Goal: Task Accomplishment & Management: Complete application form

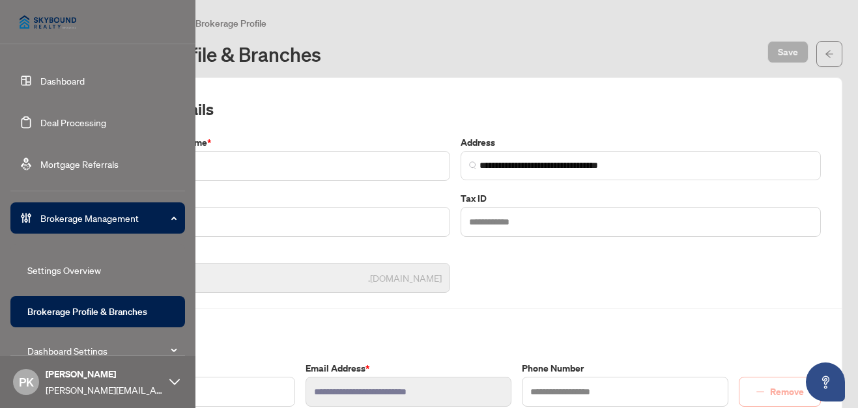
click at [64, 82] on link "Dashboard" at bounding box center [62, 81] width 44 height 12
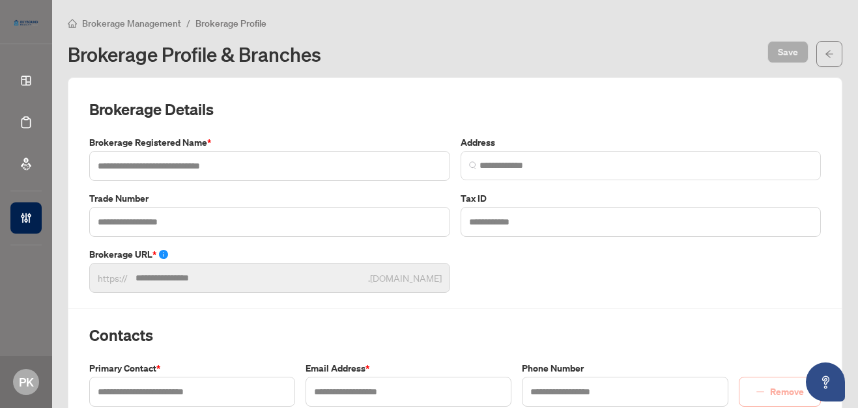
type input "**********"
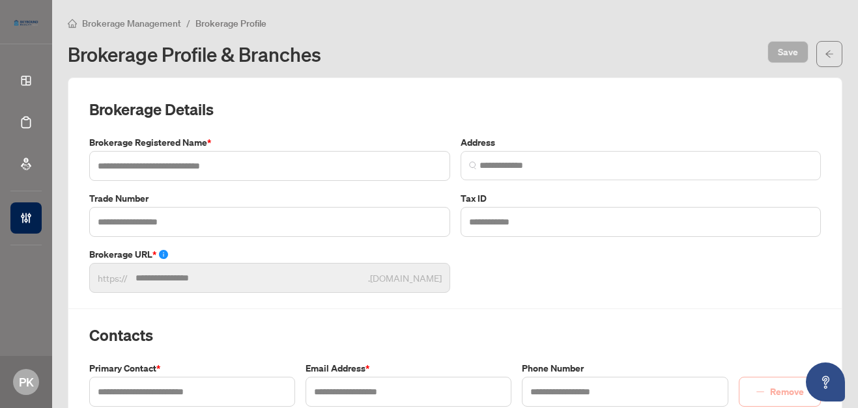
type input "*********"
type input "**********"
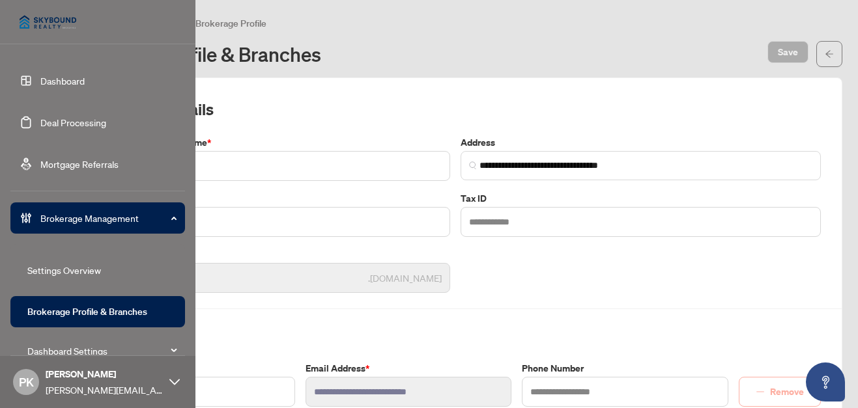
click at [65, 79] on link "Dashboard" at bounding box center [62, 81] width 44 height 12
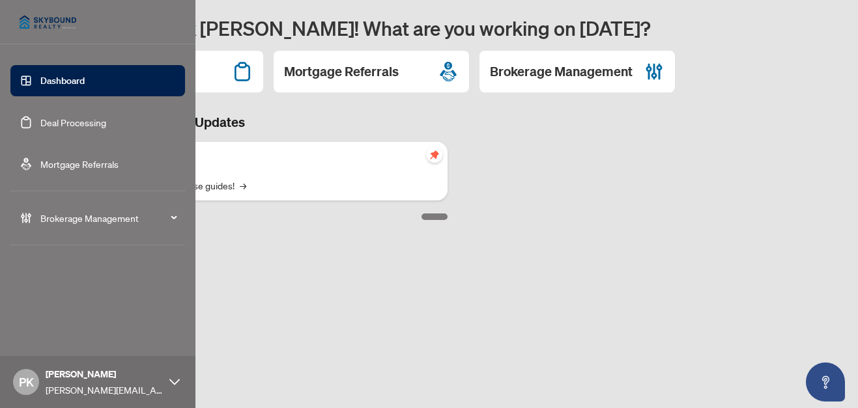
click at [58, 128] on link "Deal Processing" at bounding box center [73, 123] width 66 height 12
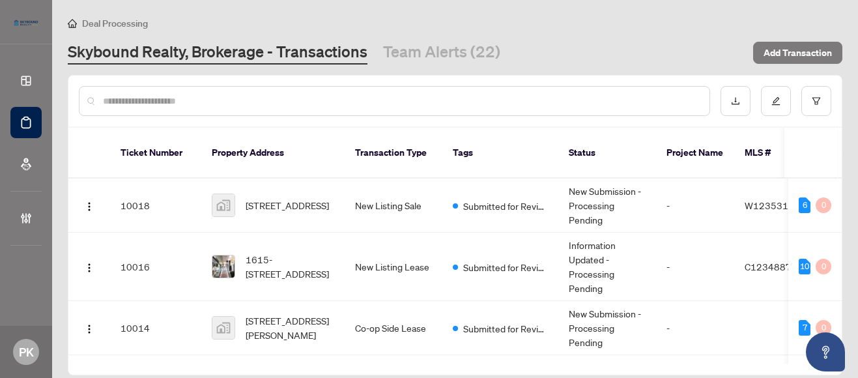
click at [253, 101] on input "text" at bounding box center [401, 101] width 596 height 14
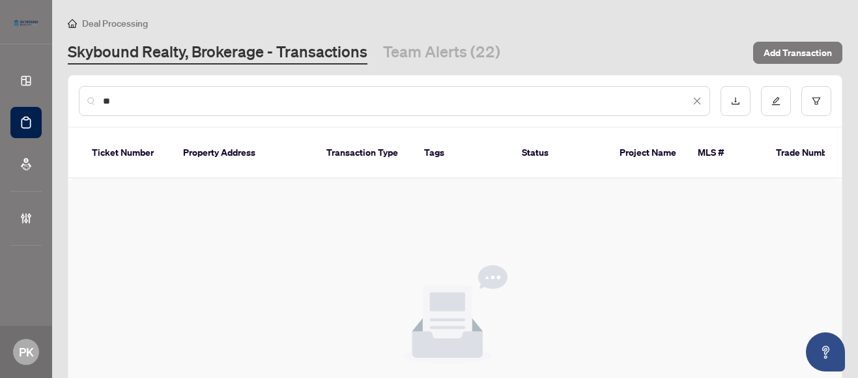
type input "*"
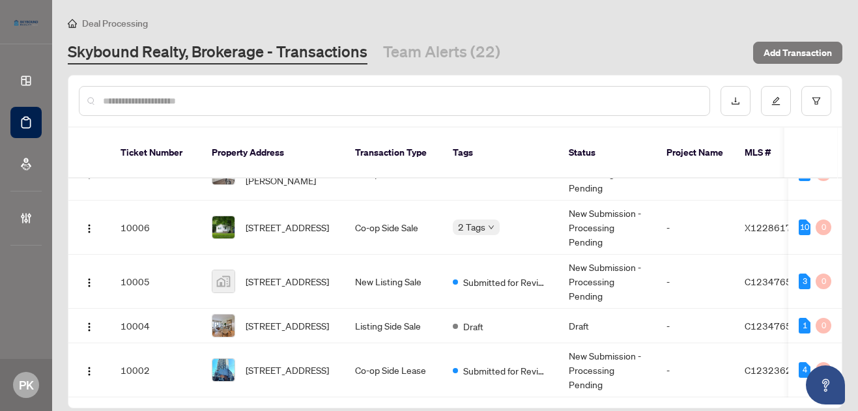
scroll to position [528, 0]
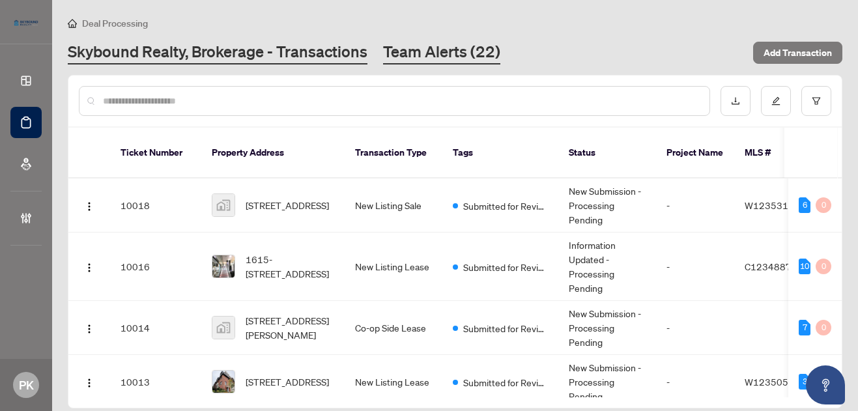
click at [446, 53] on link "Team Alerts (22)" at bounding box center [441, 52] width 117 height 23
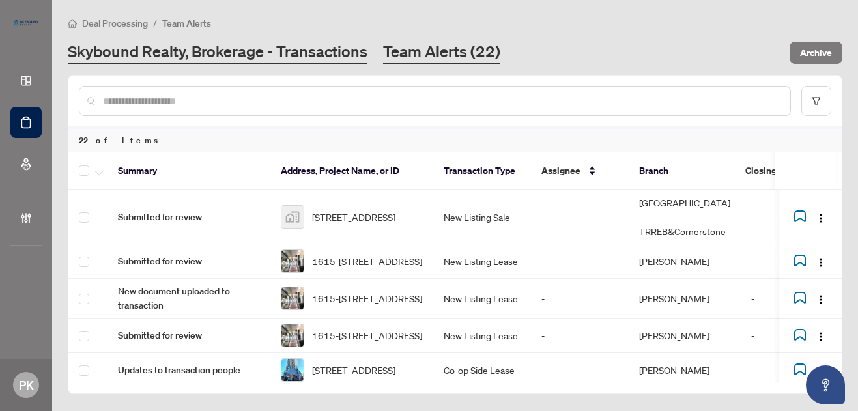
click at [251, 51] on link "Skybound Realty, Brokerage - Transactions" at bounding box center [218, 52] width 300 height 23
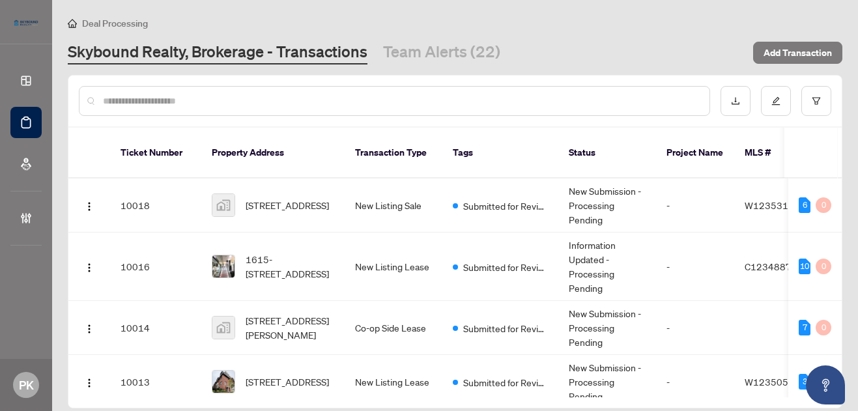
click at [260, 104] on input "text" at bounding box center [401, 101] width 596 height 14
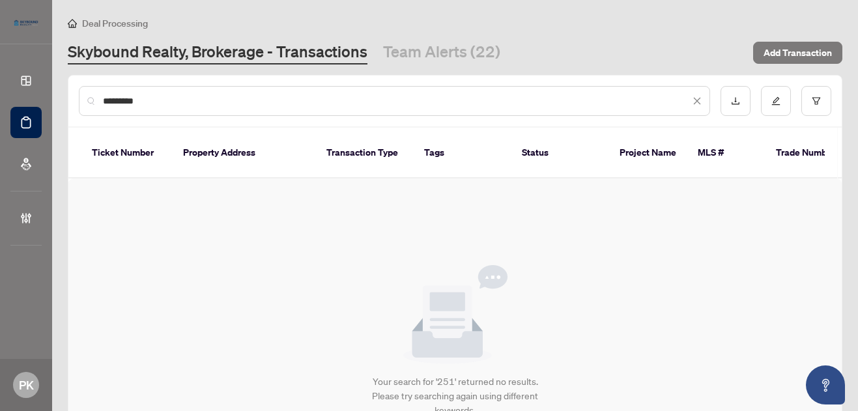
type input "**********"
drag, startPoint x: 159, startPoint y: 102, endPoint x: -10, endPoint y: 102, distance: 169.4
click at [0, 102] on html "**********" at bounding box center [429, 205] width 858 height 411
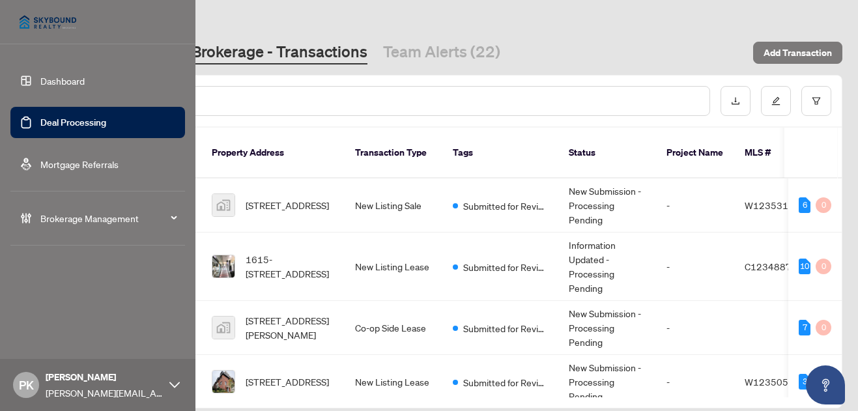
click at [113, 217] on span "Brokerage Management" at bounding box center [107, 218] width 135 height 14
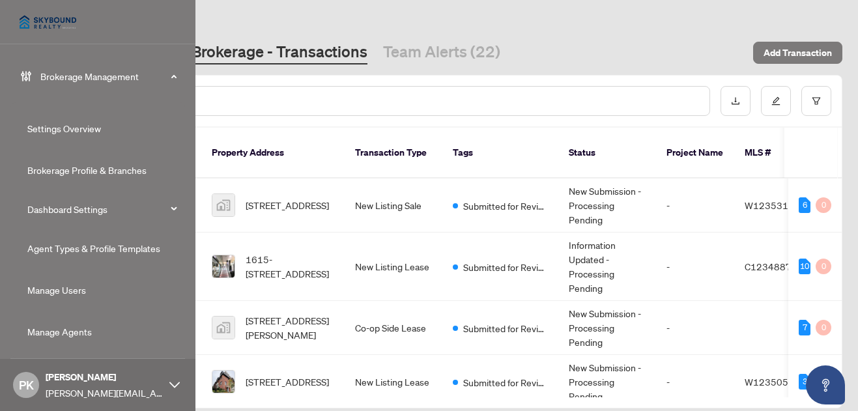
click at [60, 292] on link "Manage Users" at bounding box center [56, 290] width 59 height 12
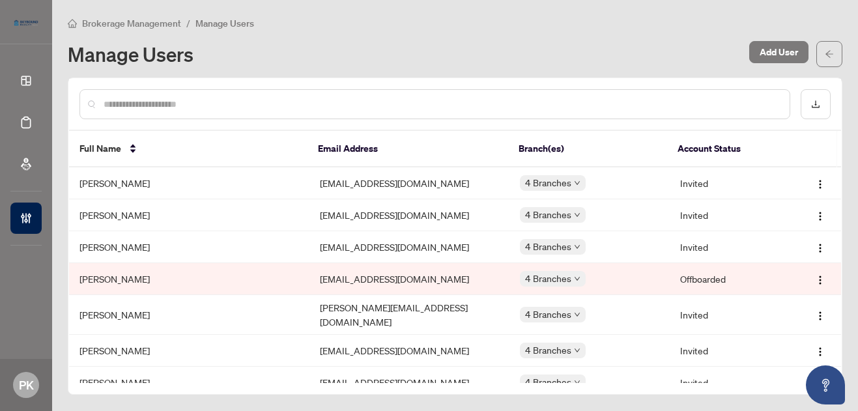
click at [265, 97] on input "text" at bounding box center [441, 104] width 675 height 14
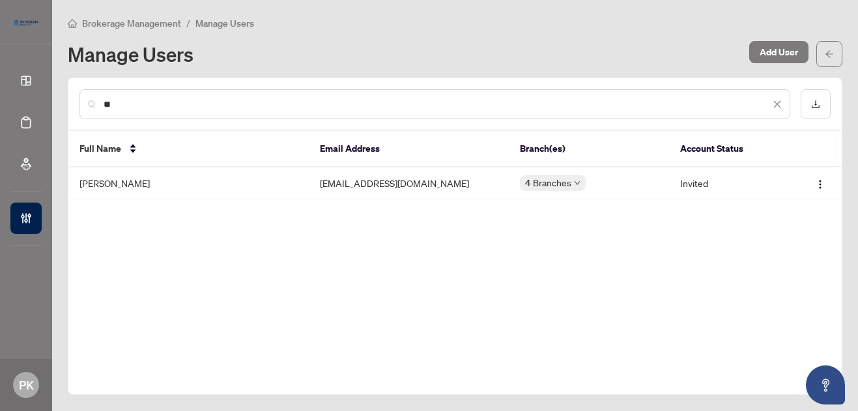
type input "*"
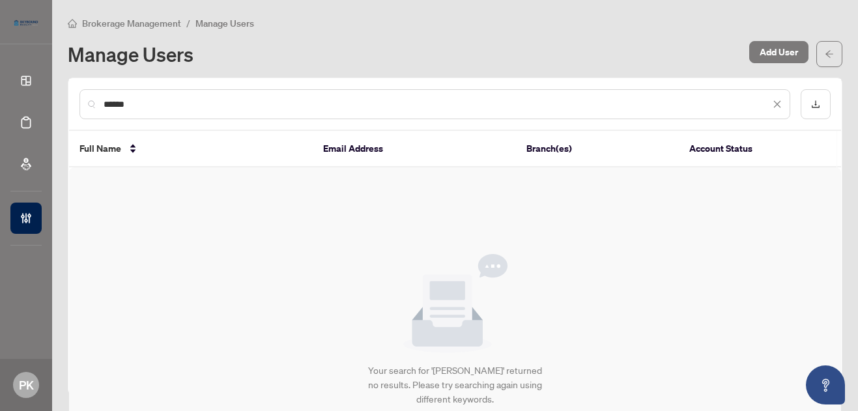
click at [113, 104] on input "******" at bounding box center [437, 104] width 666 height 14
type input "*"
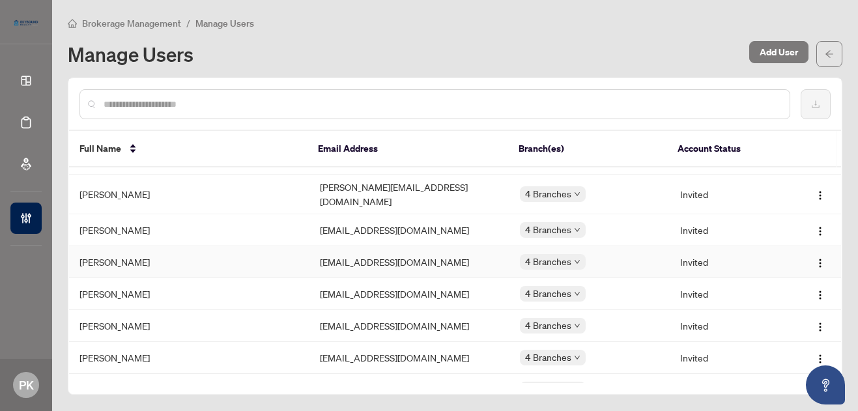
scroll to position [423, 0]
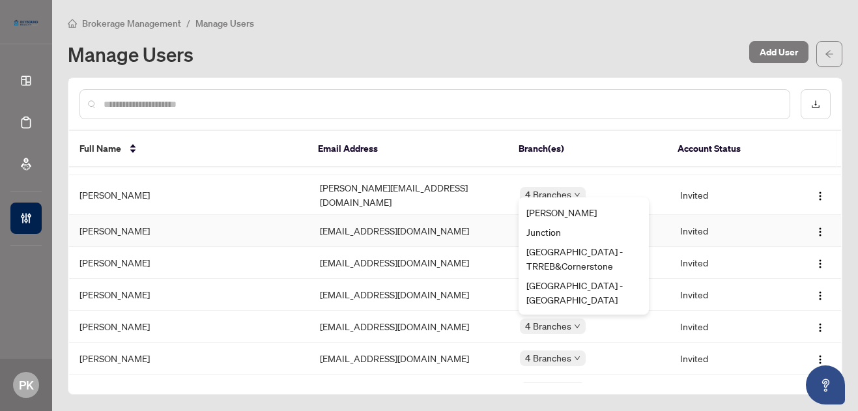
click at [574, 205] on div "[PERSON_NAME][GEOGRAPHIC_DATA] [GEOGRAPHIC_DATA] - [GEOGRAPHIC_DATA] [GEOGRAPHI…" at bounding box center [583, 255] width 130 height 117
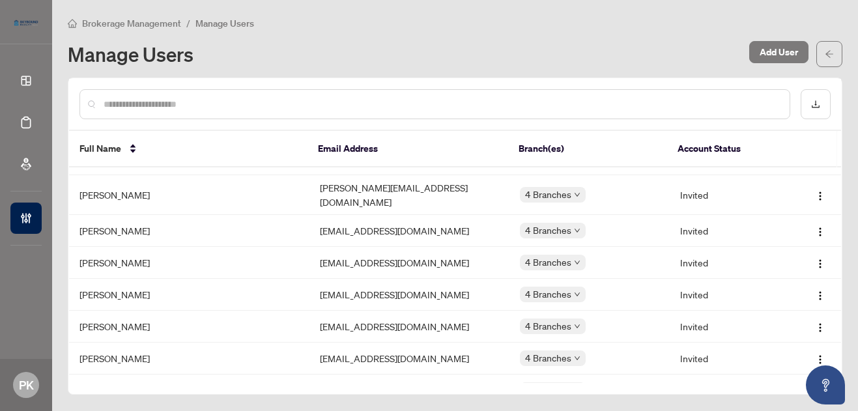
click at [528, 55] on div "Manage Users" at bounding box center [405, 54] width 674 height 21
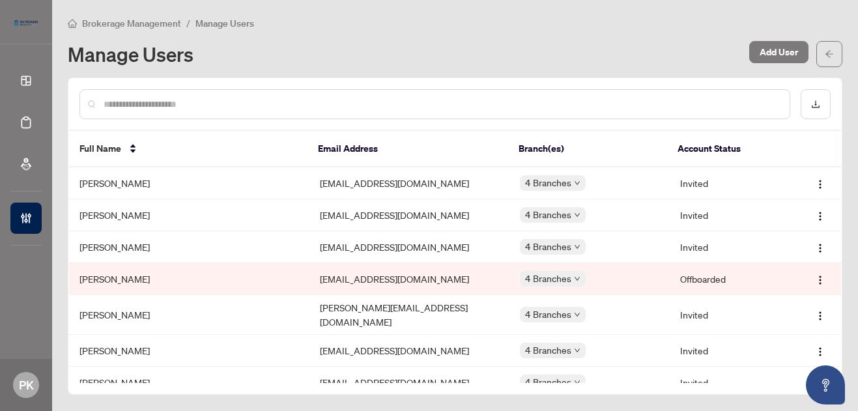
scroll to position [0, 0]
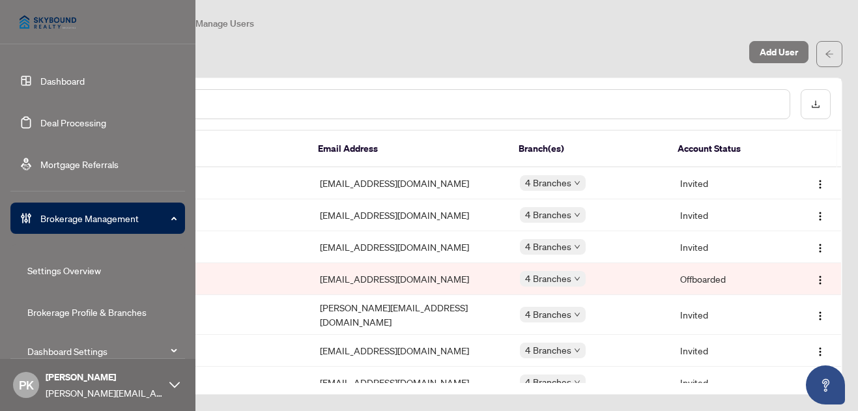
click at [77, 81] on link "Dashboard" at bounding box center [62, 81] width 44 height 12
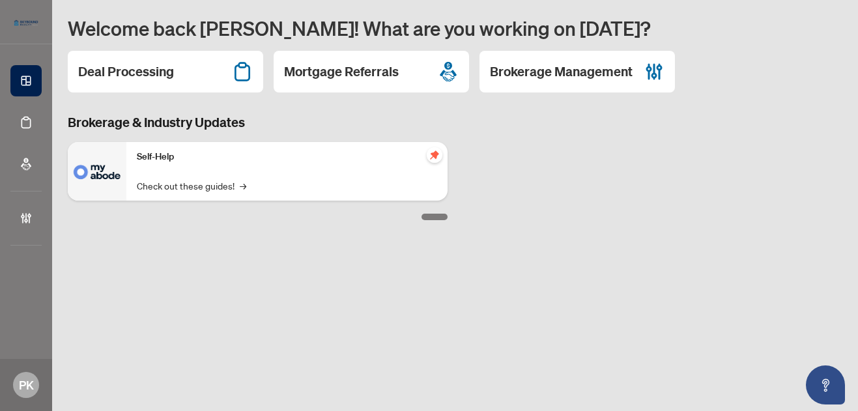
click at [360, 121] on h3 "Brokerage & Industry Updates" at bounding box center [258, 122] width 380 height 18
click at [145, 64] on h2 "Deal Processing" at bounding box center [126, 72] width 96 height 18
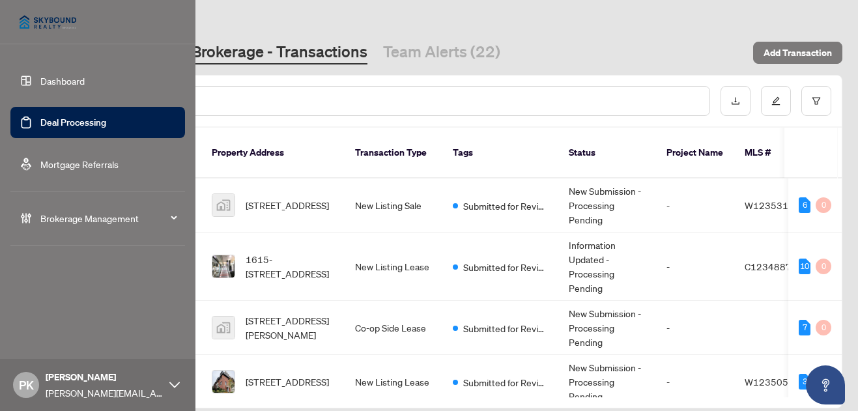
click at [169, 386] on icon at bounding box center [174, 385] width 10 height 10
click at [70, 126] on link "Deal Processing" at bounding box center [73, 123] width 66 height 12
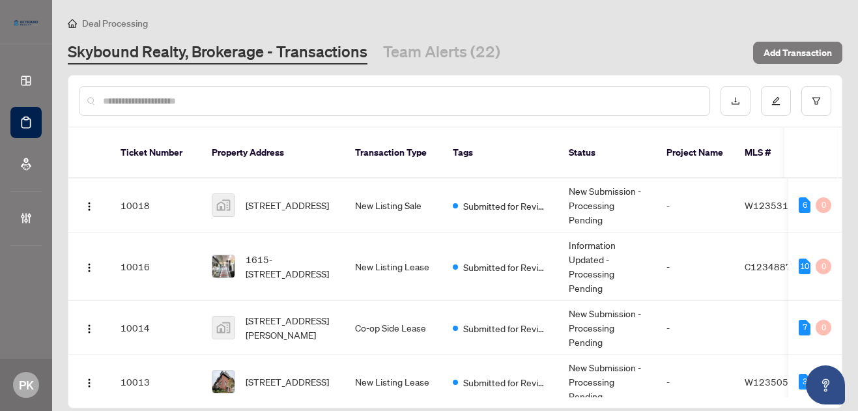
click at [518, 101] on input "text" at bounding box center [401, 101] width 596 height 14
click at [655, 44] on div "Skybound Realty, Brokerage - Transactions Team Alerts (22)" at bounding box center [406, 52] width 677 height 23
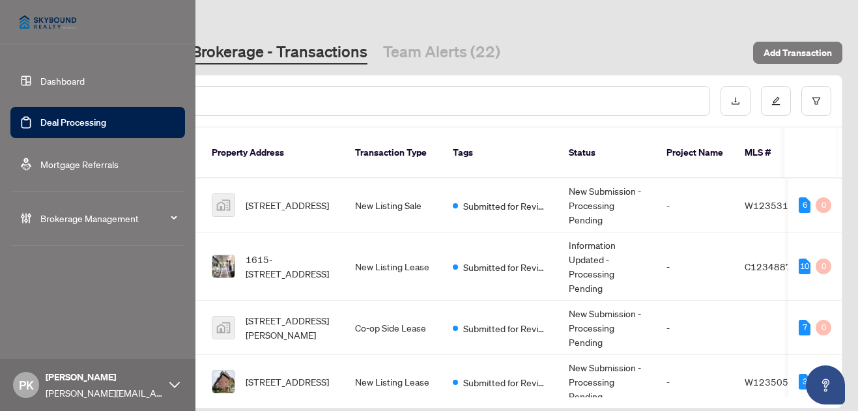
click at [72, 79] on link "Dashboard" at bounding box center [62, 81] width 44 height 12
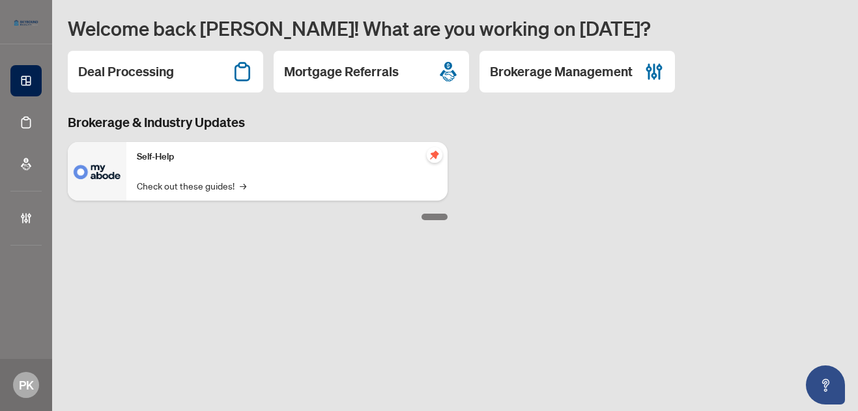
click at [373, 117] on h3 "Brokerage & Industry Updates" at bounding box center [258, 122] width 380 height 18
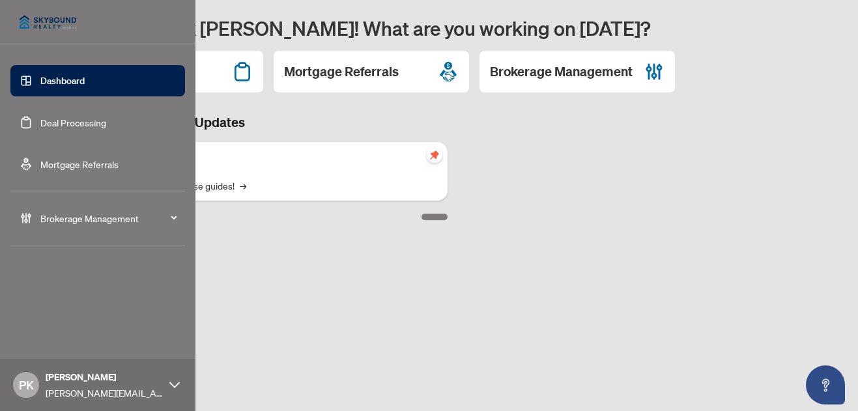
click at [81, 118] on link "Deal Processing" at bounding box center [73, 123] width 66 height 12
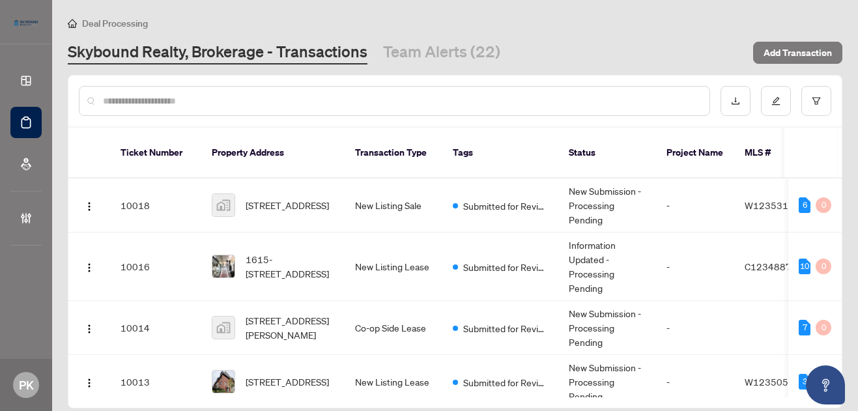
click at [462, 92] on div at bounding box center [394, 101] width 631 height 30
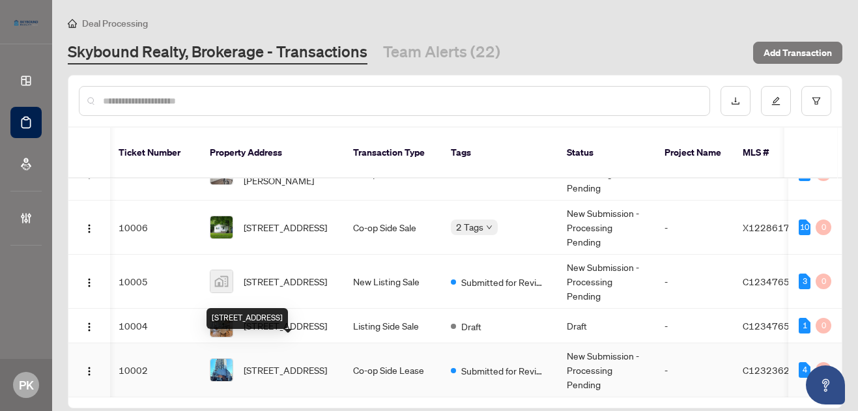
click at [337, 351] on td "[STREET_ADDRESS]" at bounding box center [270, 370] width 143 height 54
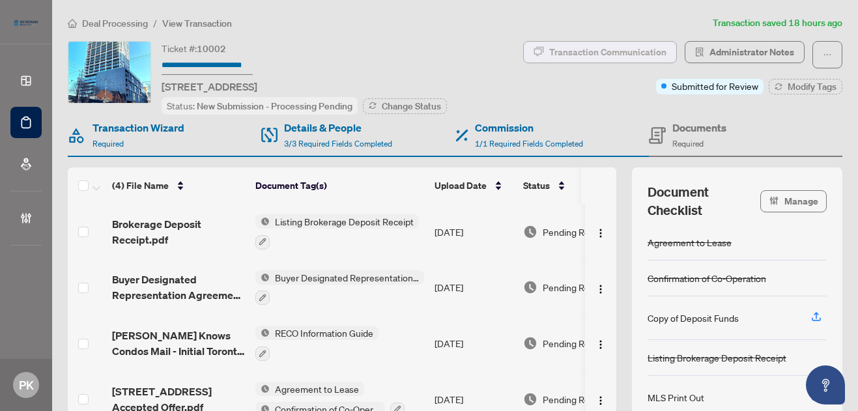
click at [603, 52] on div "Transaction Communication" at bounding box center [607, 52] width 117 height 21
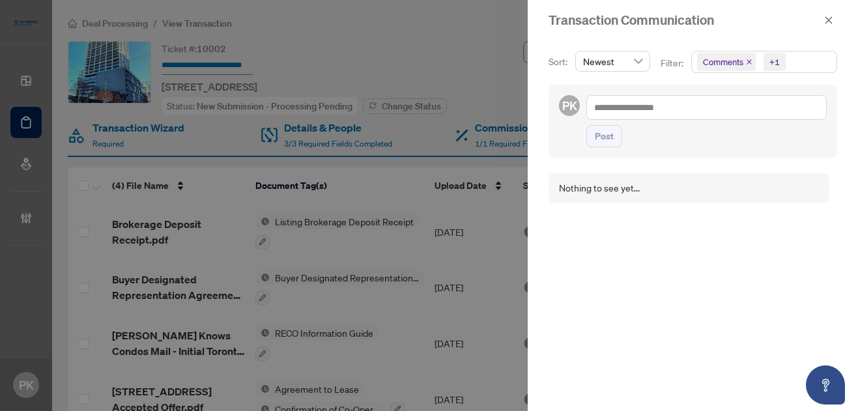
click at [489, 46] on div at bounding box center [429, 205] width 858 height 411
click at [831, 18] on icon "close" at bounding box center [828, 19] width 7 height 7
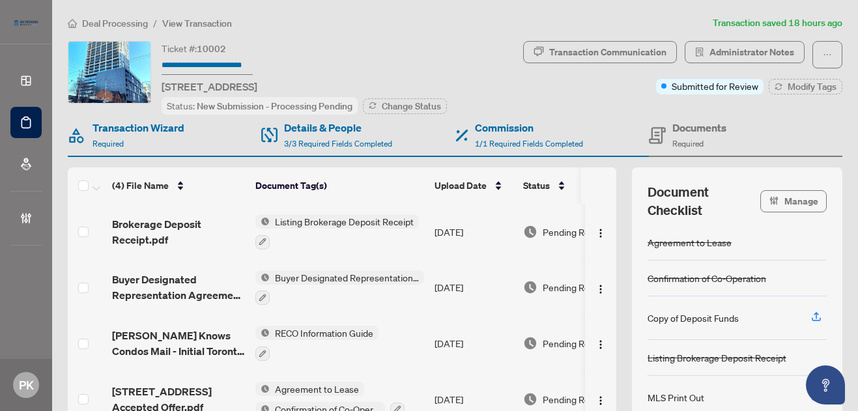
click at [515, 42] on div "Transaction Communication Administrator Notes Submitted for Review Modify Tags" at bounding box center [665, 67] width 355 height 53
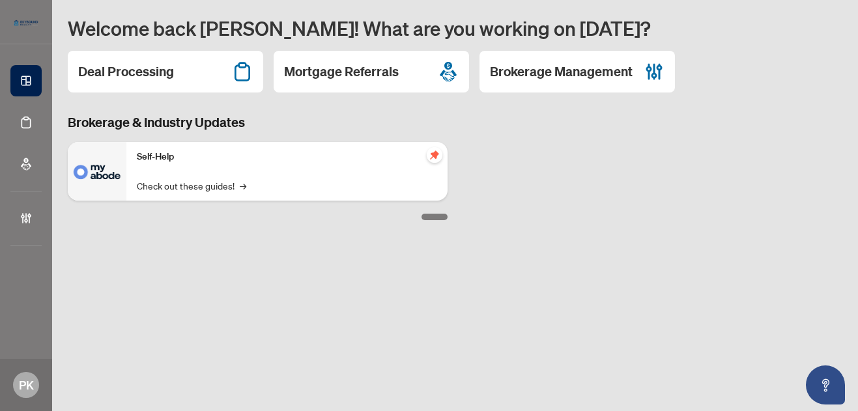
click at [312, 122] on h3 "Brokerage & Industry Updates" at bounding box center [258, 122] width 380 height 18
click at [166, 70] on h2 "Deal Processing" at bounding box center [126, 72] width 96 height 18
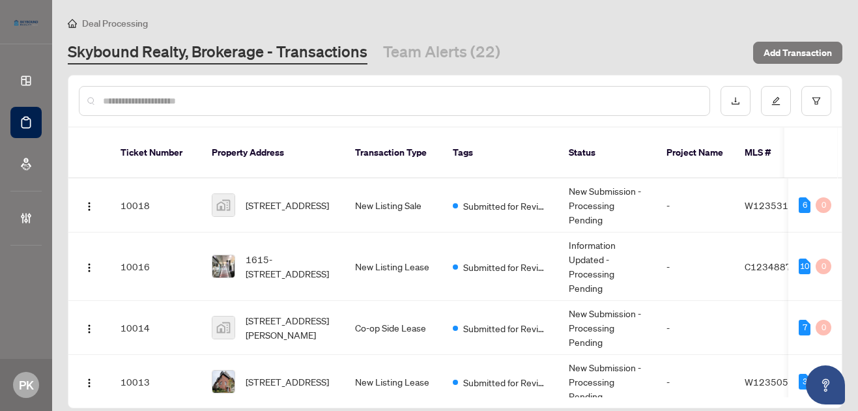
click at [226, 47] on link "Skybound Realty, Brokerage - Transactions" at bounding box center [218, 52] width 300 height 23
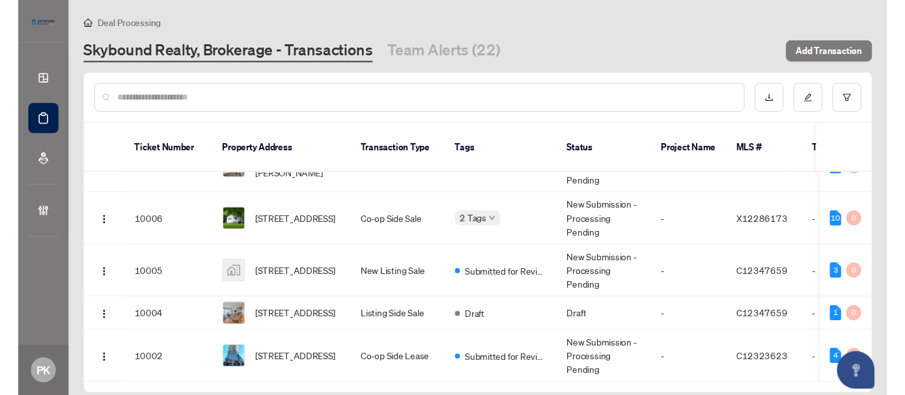
scroll to position [516, 0]
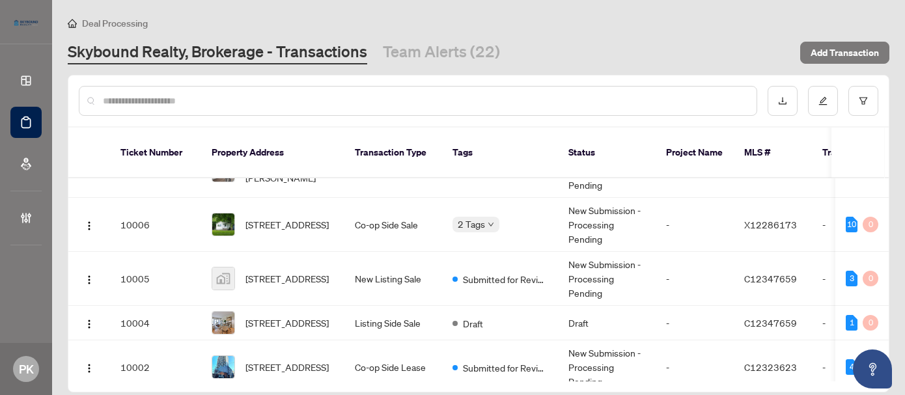
click at [184, 100] on input "text" at bounding box center [425, 101] width 644 height 14
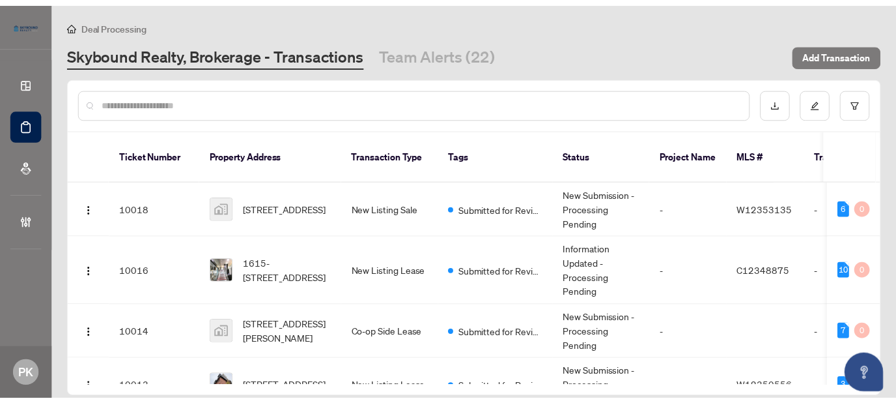
scroll to position [0, 0]
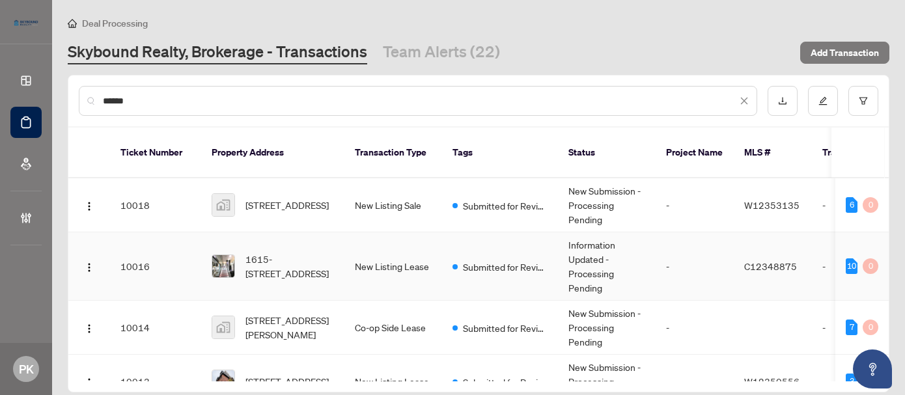
type input "*******"
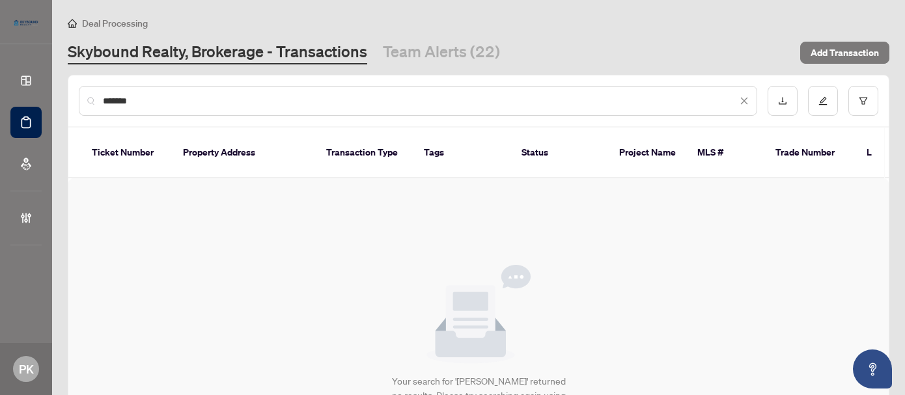
click at [117, 104] on input "*******" at bounding box center [420, 101] width 634 height 14
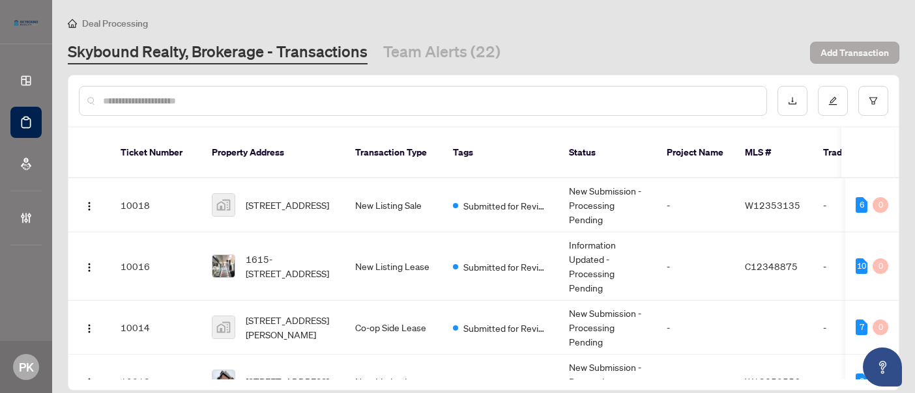
click at [851, 51] on span "Add Transaction" at bounding box center [854, 52] width 68 height 21
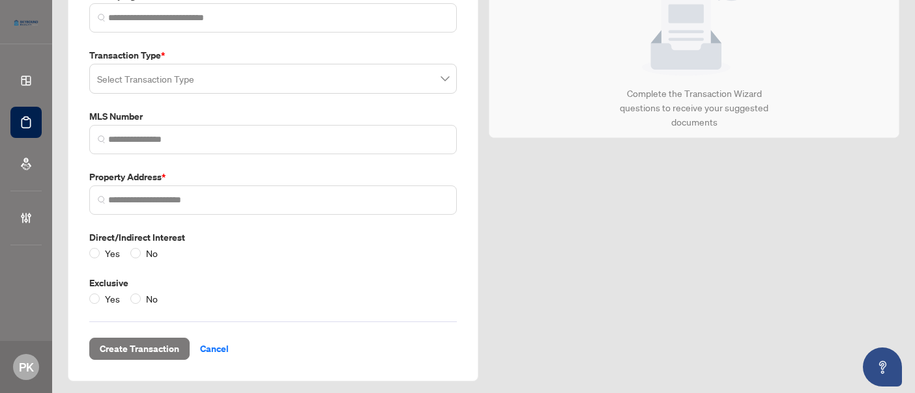
scroll to position [146, 0]
click at [479, 38] on div "Transaction Wizard Primary Agent * Transaction Type * Select Transaction Type M…" at bounding box center [273, 157] width 421 height 451
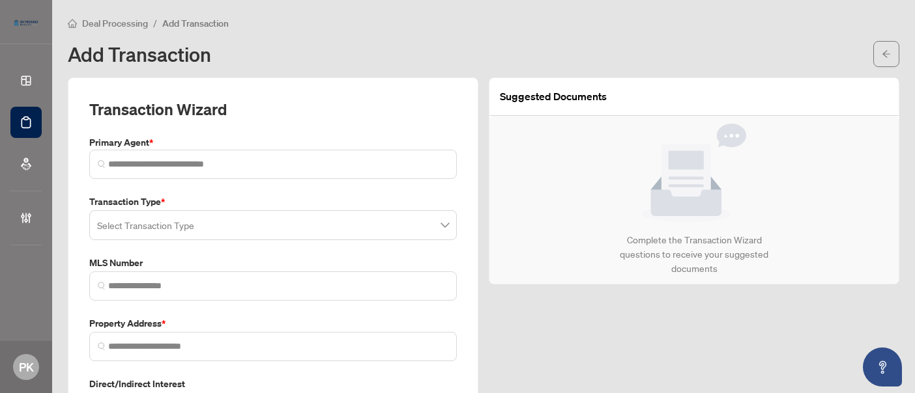
scroll to position [0, 0]
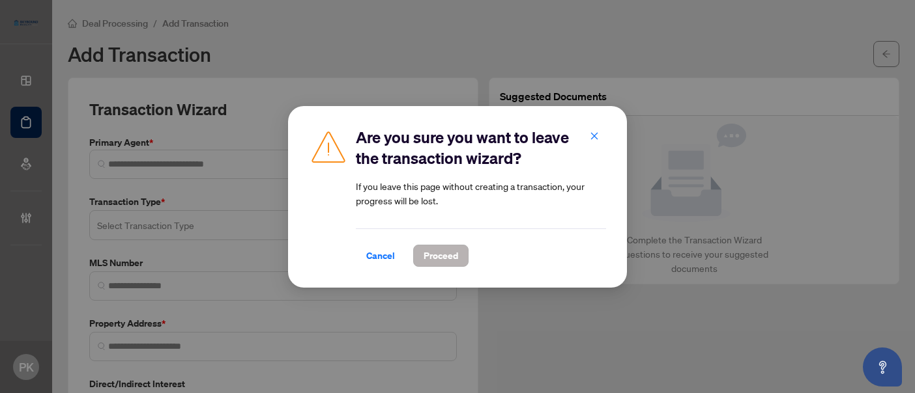
click at [453, 255] on span "Proceed" at bounding box center [440, 256] width 35 height 21
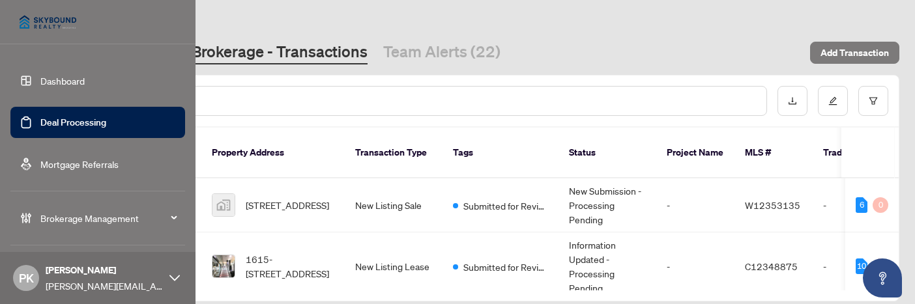
click at [70, 79] on link "Dashboard" at bounding box center [62, 81] width 44 height 12
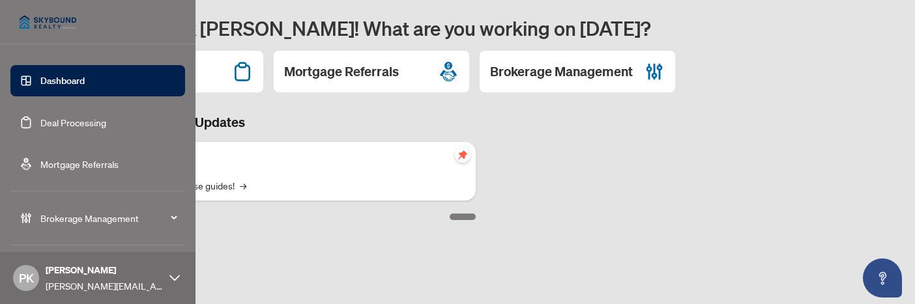
click at [84, 125] on link "Deal Processing" at bounding box center [73, 123] width 66 height 12
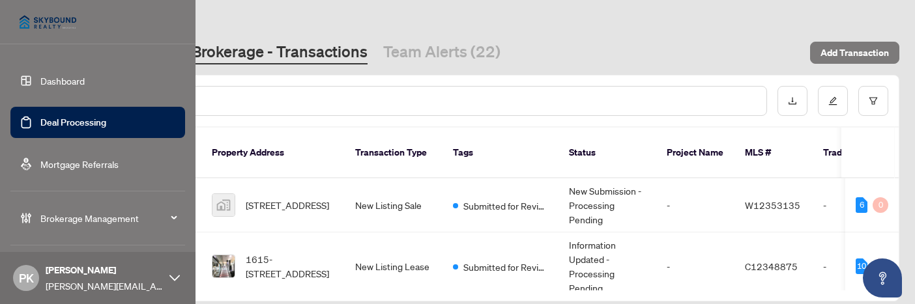
click at [57, 161] on link "Mortgage Referrals" at bounding box center [79, 164] width 78 height 12
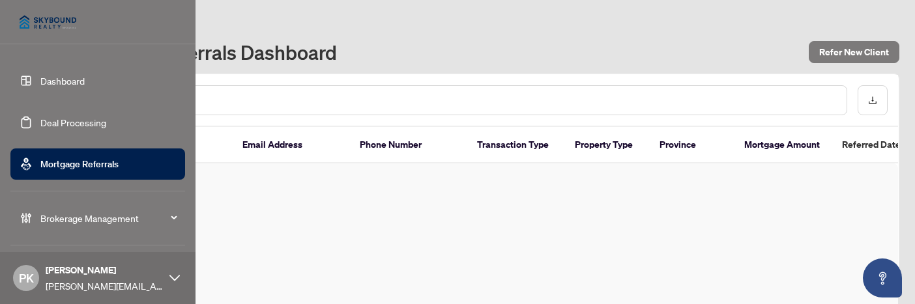
click at [61, 87] on link "Dashboard" at bounding box center [62, 81] width 44 height 12
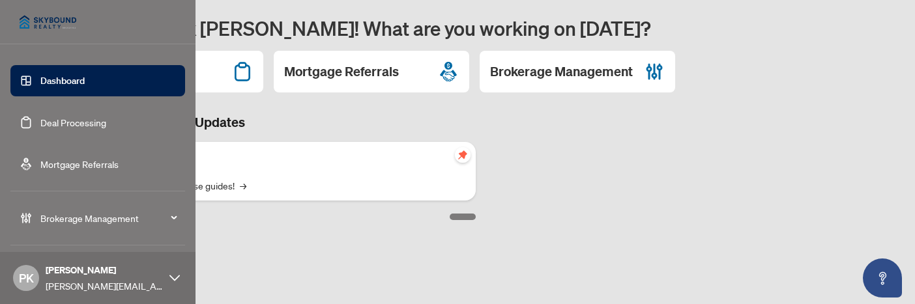
click at [127, 218] on span "Brokerage Management" at bounding box center [107, 218] width 135 height 14
